Goal: Task Accomplishment & Management: Manage account settings

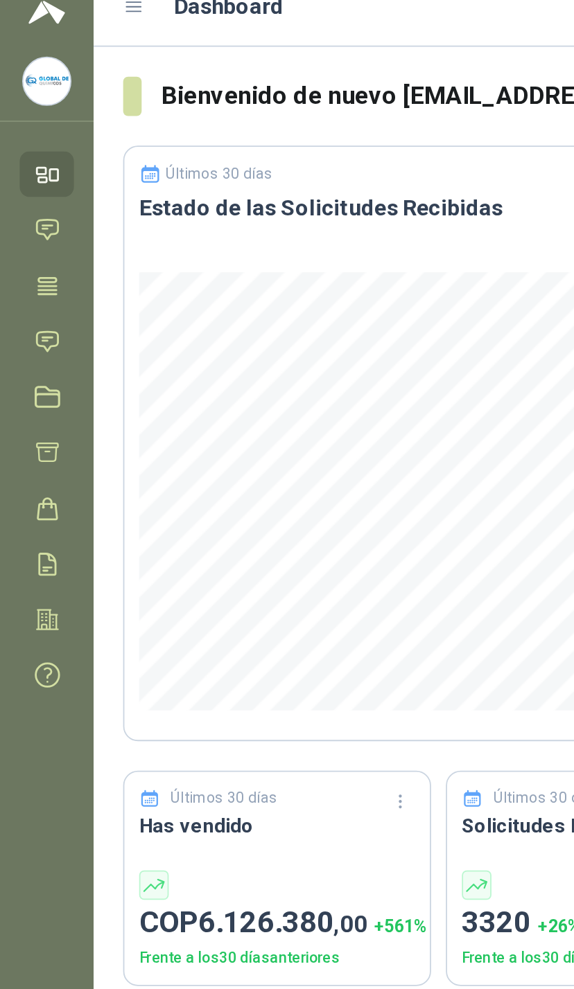
click at [33, 203] on icon at bounding box center [26, 210] width 15 height 15
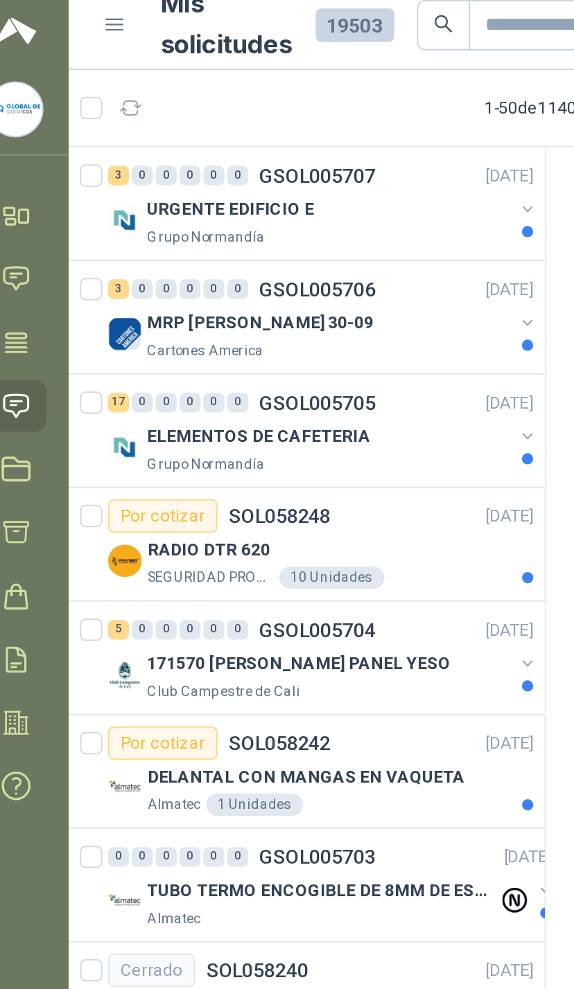
click at [274, 107] on button "button" at bounding box center [279, 112] width 11 height 11
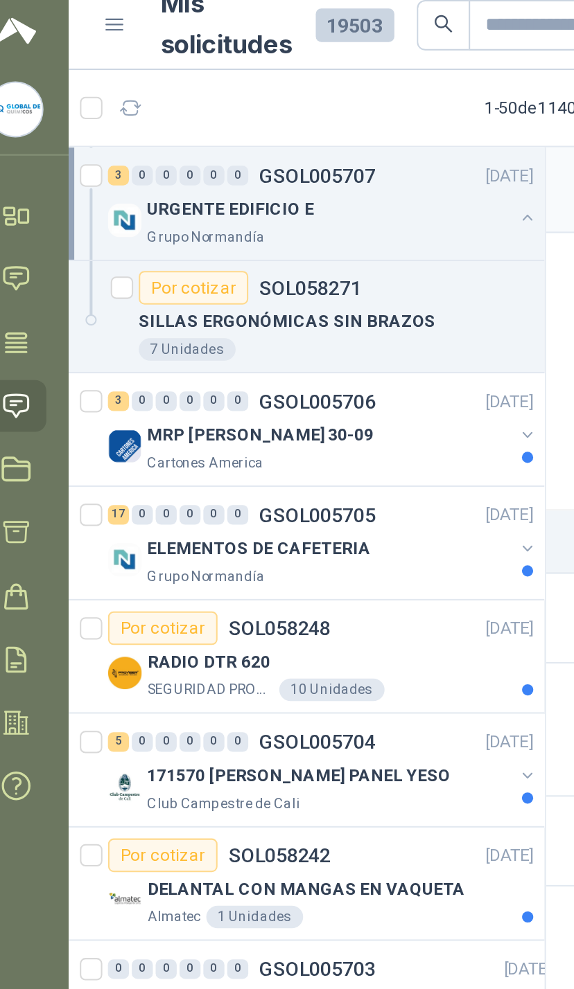
scroll to position [113, 1]
click at [273, 219] on button "button" at bounding box center [278, 224] width 11 height 11
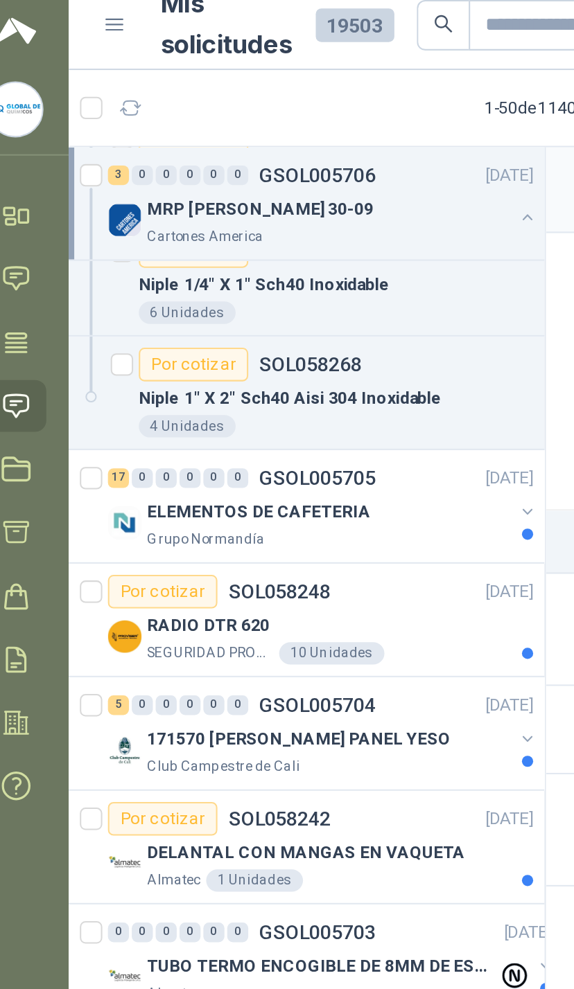
scroll to position [301, 0]
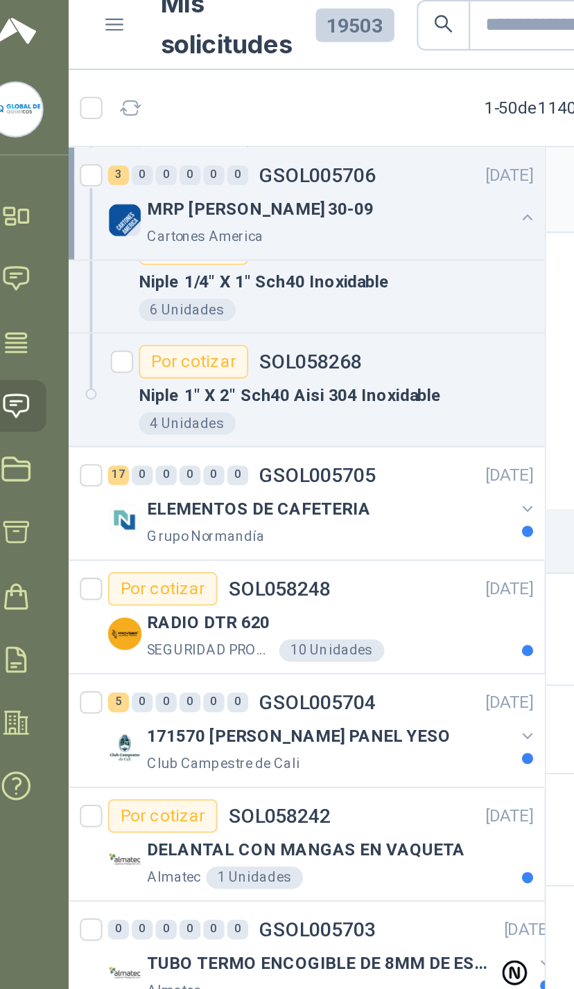
click at [274, 256] on button "button" at bounding box center [279, 261] width 11 height 11
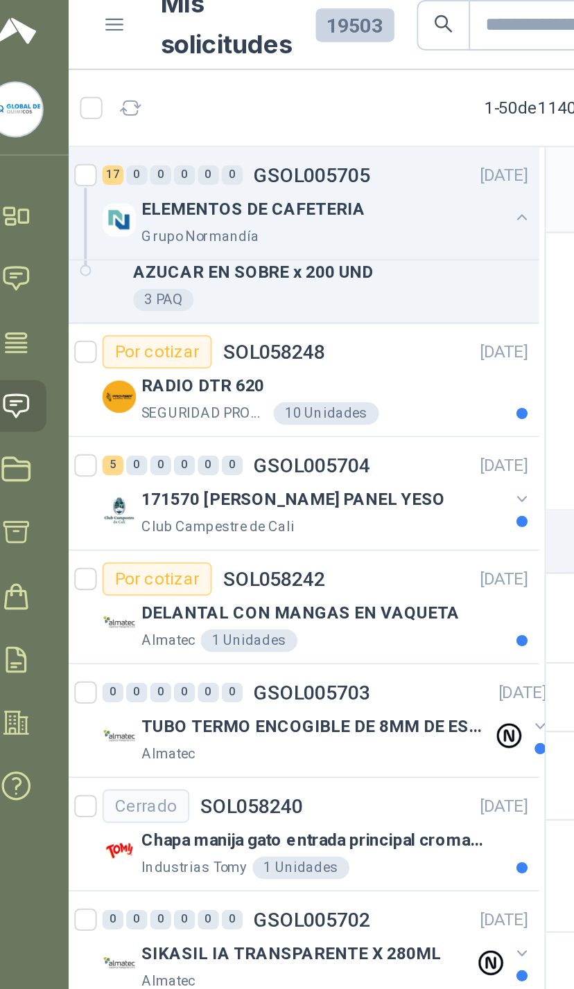
scroll to position [1374, 3]
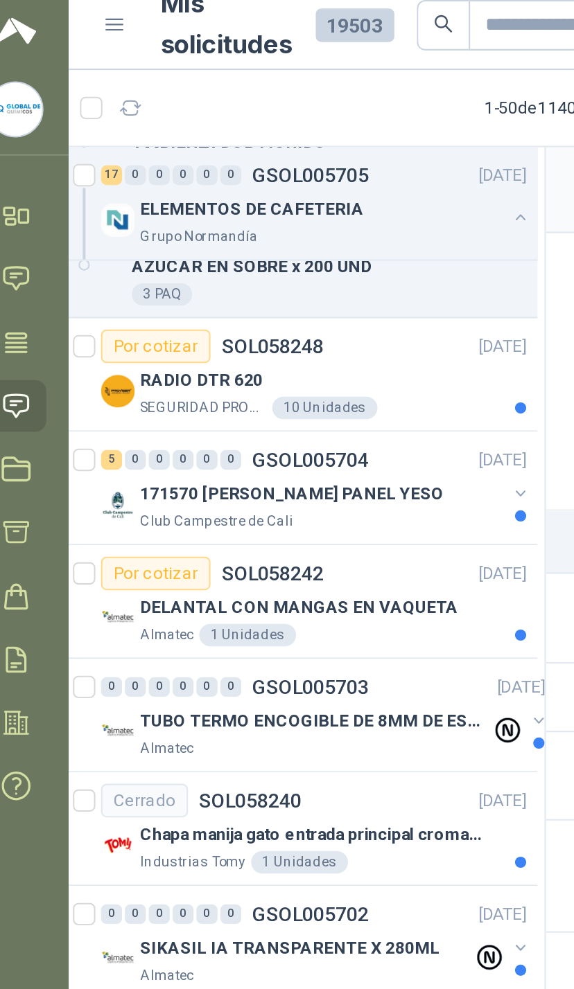
click at [270, 248] on button "button" at bounding box center [275, 253] width 11 height 11
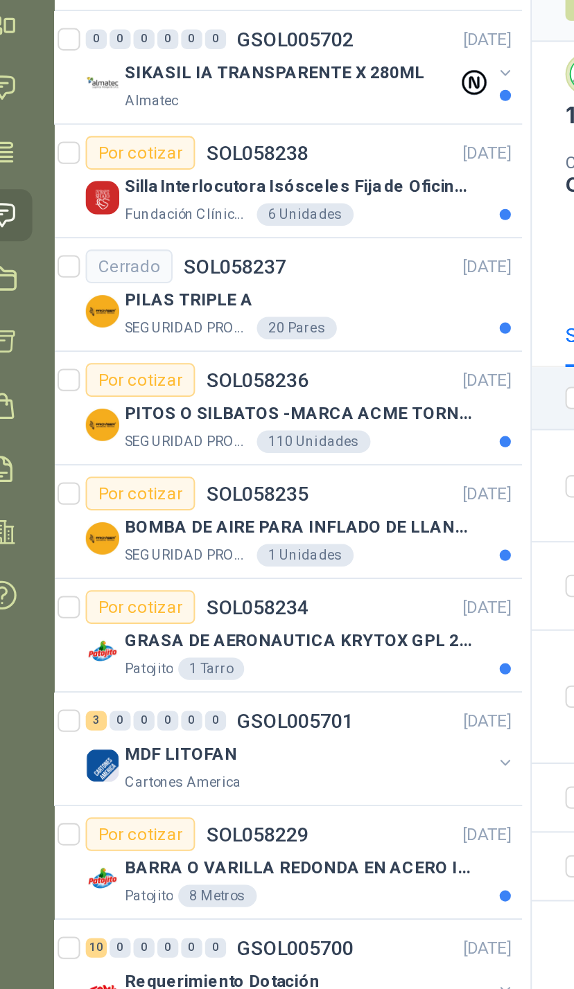
scroll to position [1997, 4]
